Goal: Information Seeking & Learning: Learn about a topic

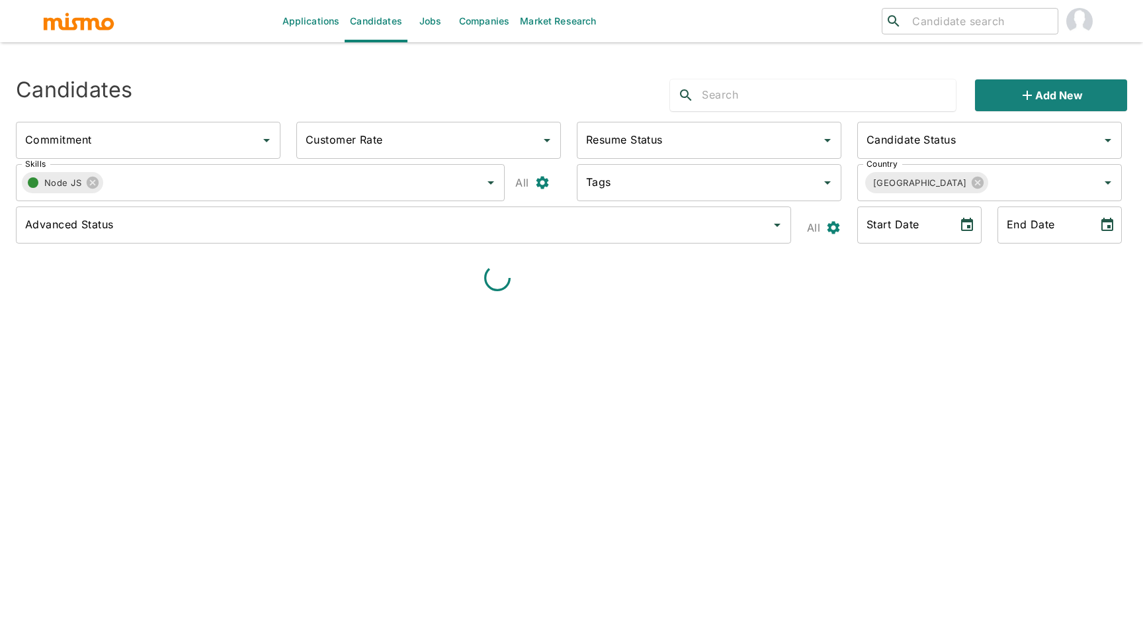
type input "Full-Time"
type input "Available"
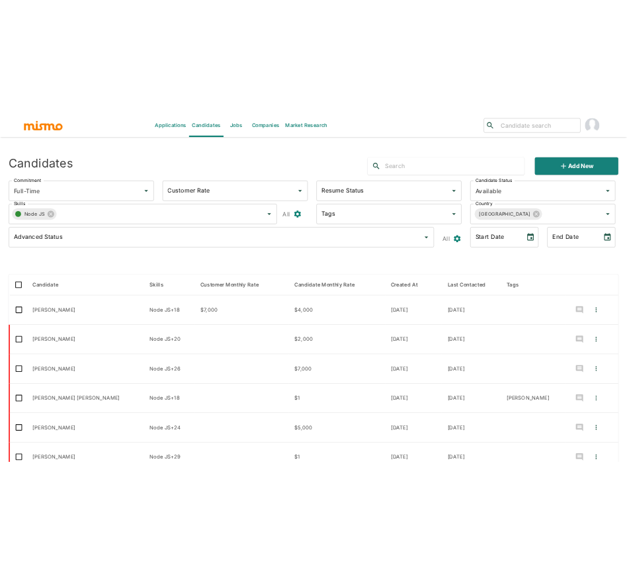
scroll to position [26, 0]
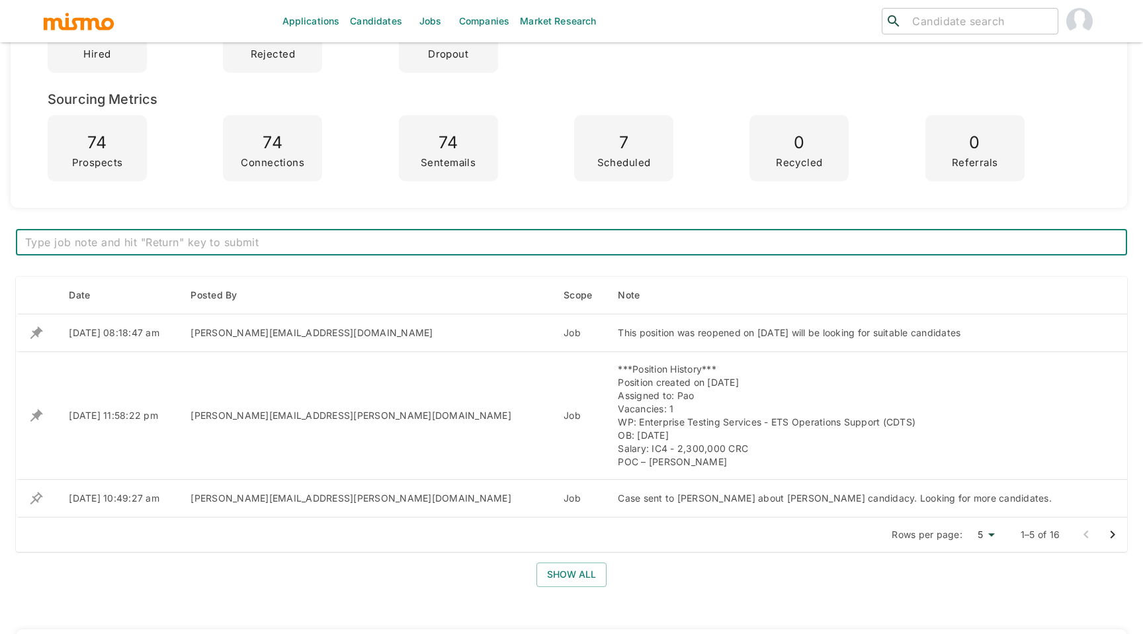
scroll to position [361, 0]
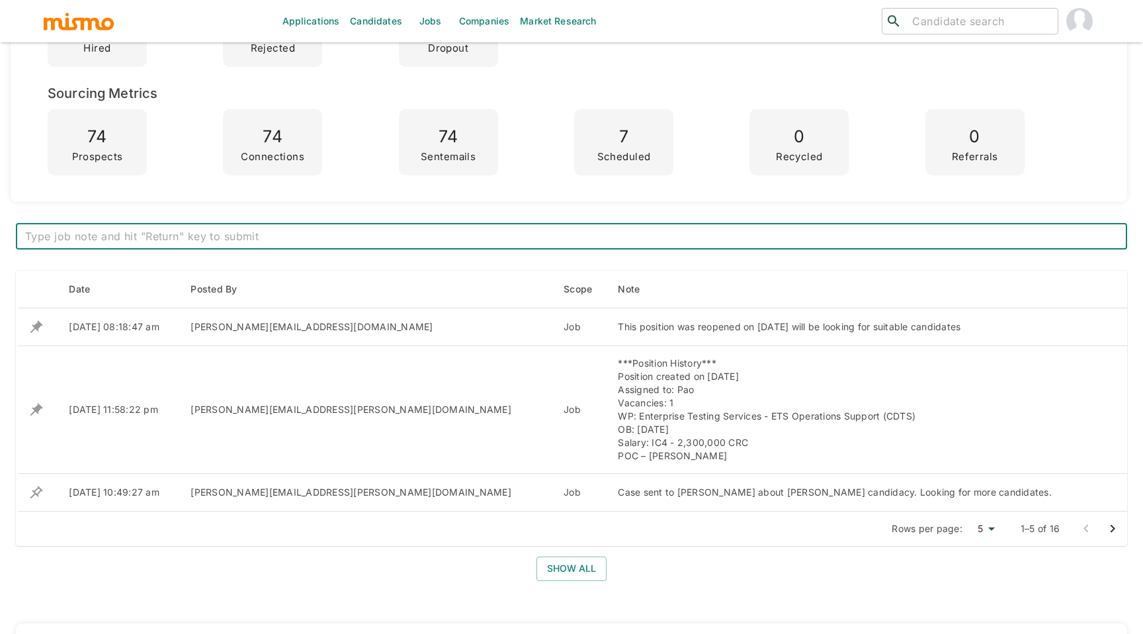
click at [363, 241] on textarea at bounding box center [571, 236] width 1093 height 15
type textarea "Position closed again."
